Goal: Task Accomplishment & Management: Complete application form

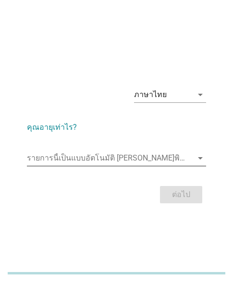
click at [129, 162] on input "รายการนี้เป็นแบบอัตโนมัติ คุณสามารถพิมพ์ลงในรายการนี้" at bounding box center [110, 157] width 166 height 15
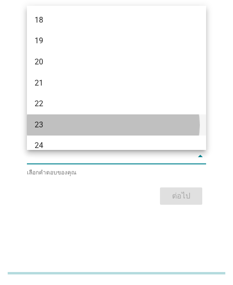
click at [45, 131] on div "23" at bounding box center [116, 124] width 179 height 21
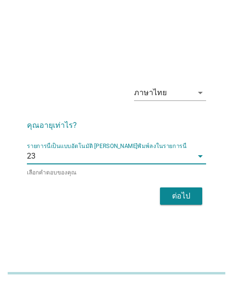
drag, startPoint x: 183, startPoint y: 207, endPoint x: 172, endPoint y: 207, distance: 11.1
click at [188, 208] on div "ภาษาไทย arrow_drop_down คุณอายุเท่าไร? รายการนี้เป็นแบบอัตโนมัติ [PERSON_NAME]พ…" at bounding box center [116, 143] width 195 height 146
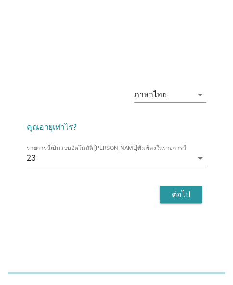
drag, startPoint x: 179, startPoint y: 191, endPoint x: 172, endPoint y: 192, distance: 6.8
click at [179, 191] on div "ต่อไป" at bounding box center [181, 195] width 27 height 12
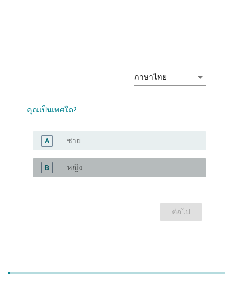
click at [100, 170] on div "radio_button_unchecked หญิง" at bounding box center [129, 168] width 124 height 10
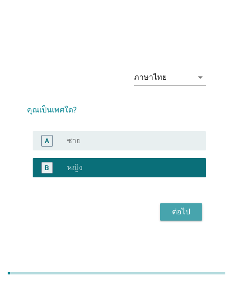
click at [171, 207] on div "ต่อไป" at bounding box center [181, 212] width 27 height 12
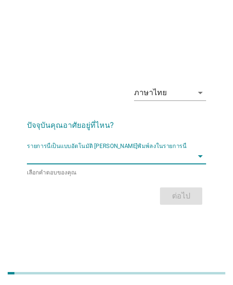
click at [67, 158] on input "รายการนี้เป็นแบบอัตโนมัติ คุณสามารถพิมพ์ลงในรายการนี้" at bounding box center [110, 155] width 166 height 15
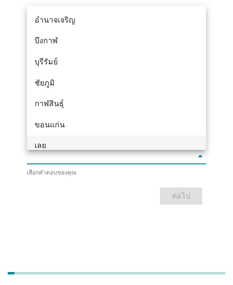
click at [49, 142] on div "เลย" at bounding box center [110, 146] width 150 height 12
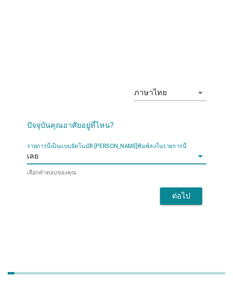
drag, startPoint x: 193, startPoint y: 200, endPoint x: 198, endPoint y: 200, distance: 5.3
click at [198, 200] on button "ต่อไป" at bounding box center [181, 195] width 42 height 17
